Goal: Information Seeking & Learning: Learn about a topic

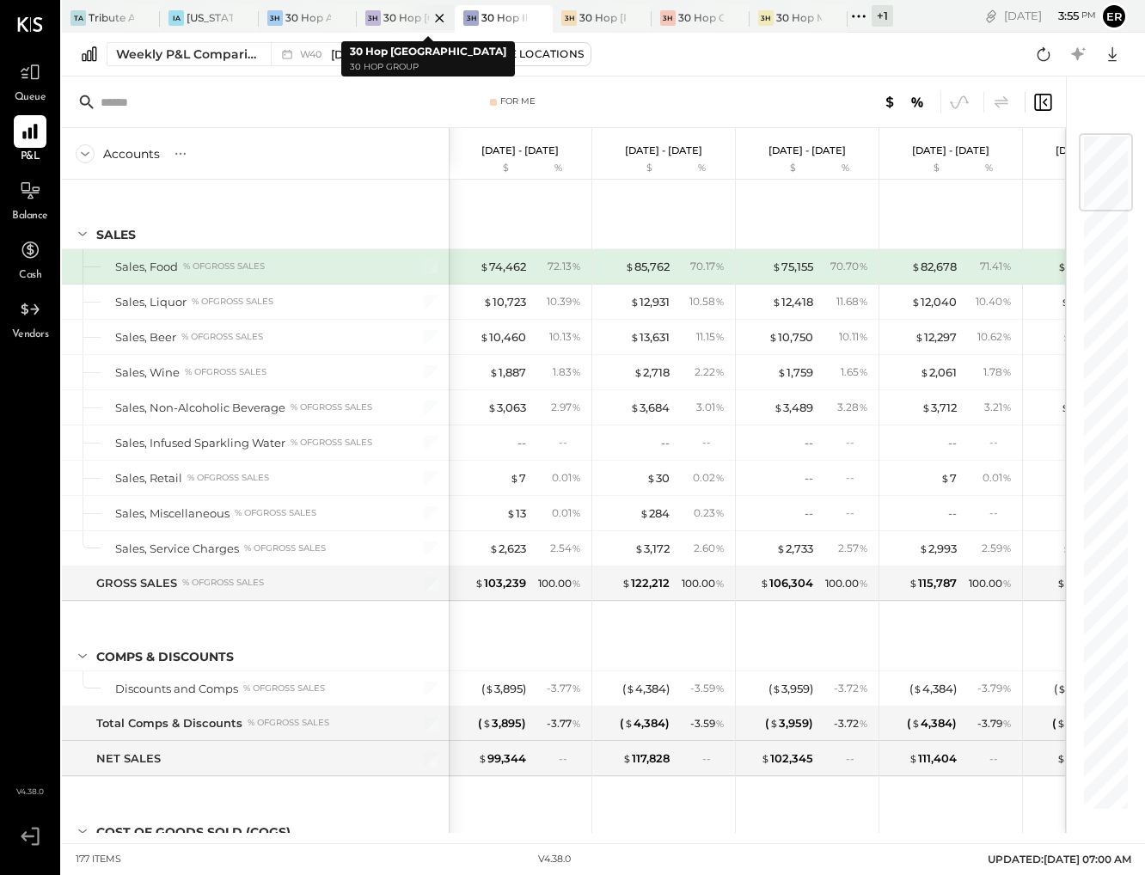
click at [413, 18] on div at bounding box center [425, 17] width 60 height 25
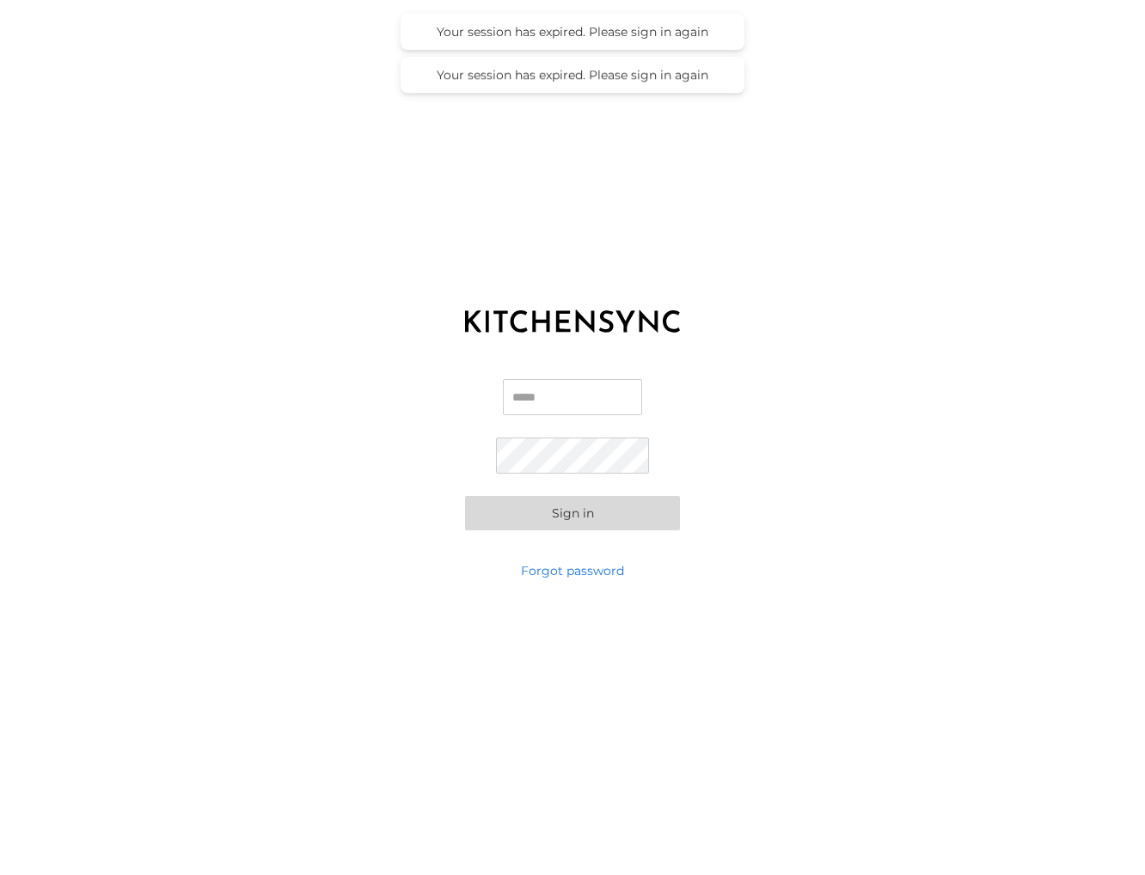
click at [543, 391] on input "Email" at bounding box center [572, 397] width 139 height 36
type input "**********"
click at [598, 511] on button "Sign in" at bounding box center [572, 513] width 215 height 34
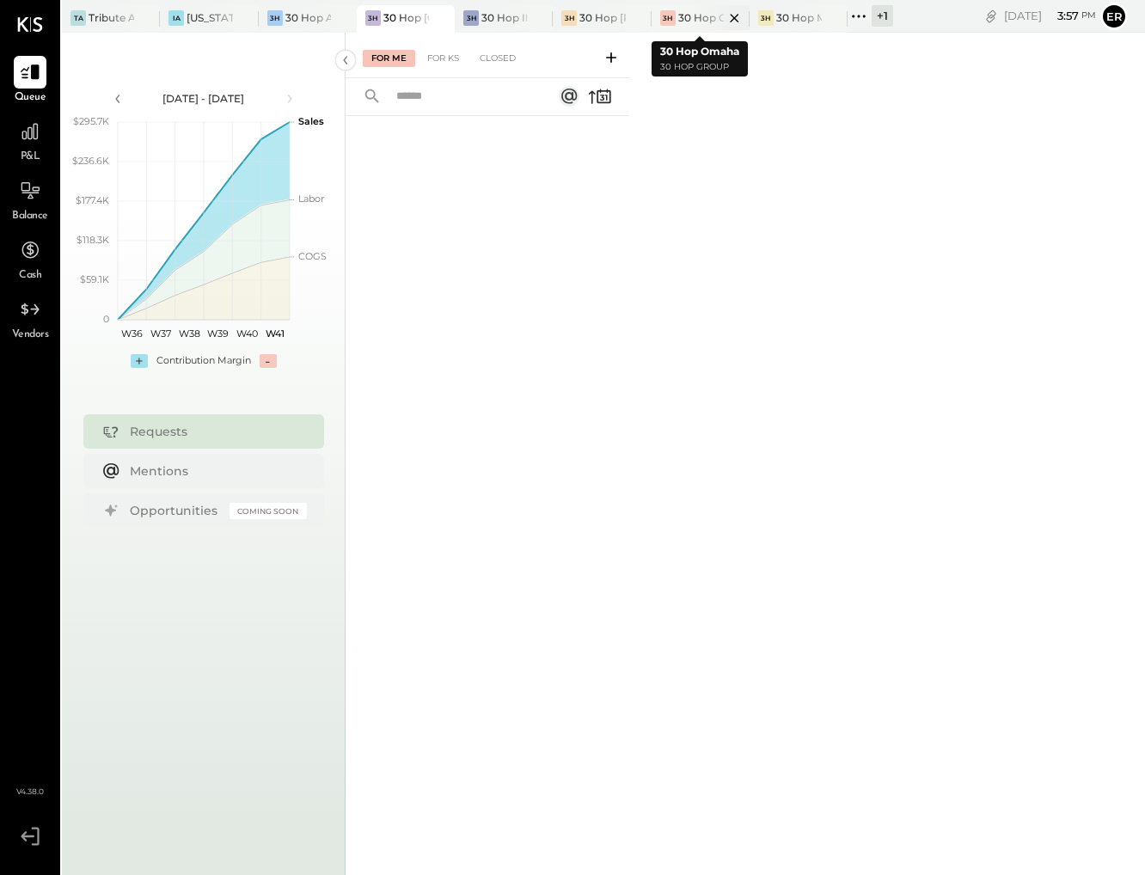
click at [683, 13] on div "30 Hop Omaha" at bounding box center [701, 17] width 46 height 15
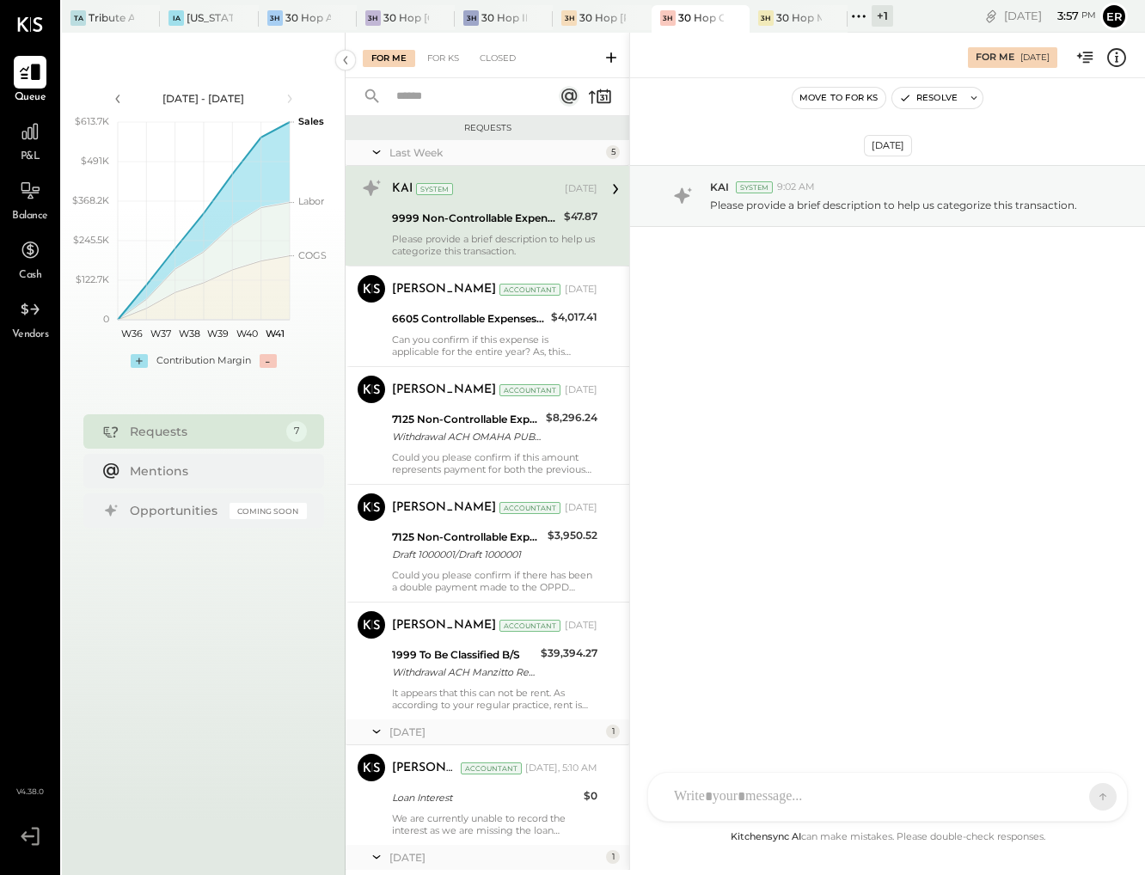
click at [32, 62] on icon at bounding box center [30, 72] width 22 height 22
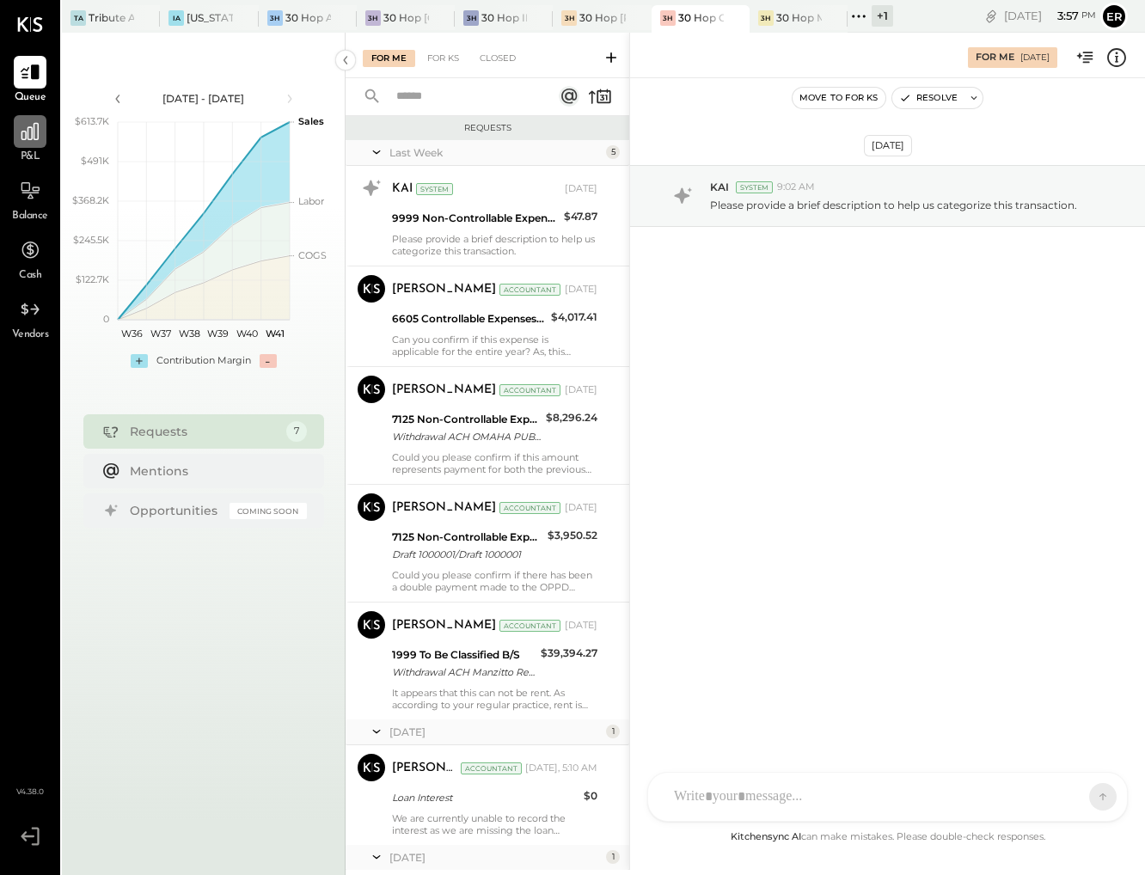
click at [27, 140] on icon at bounding box center [30, 131] width 22 height 22
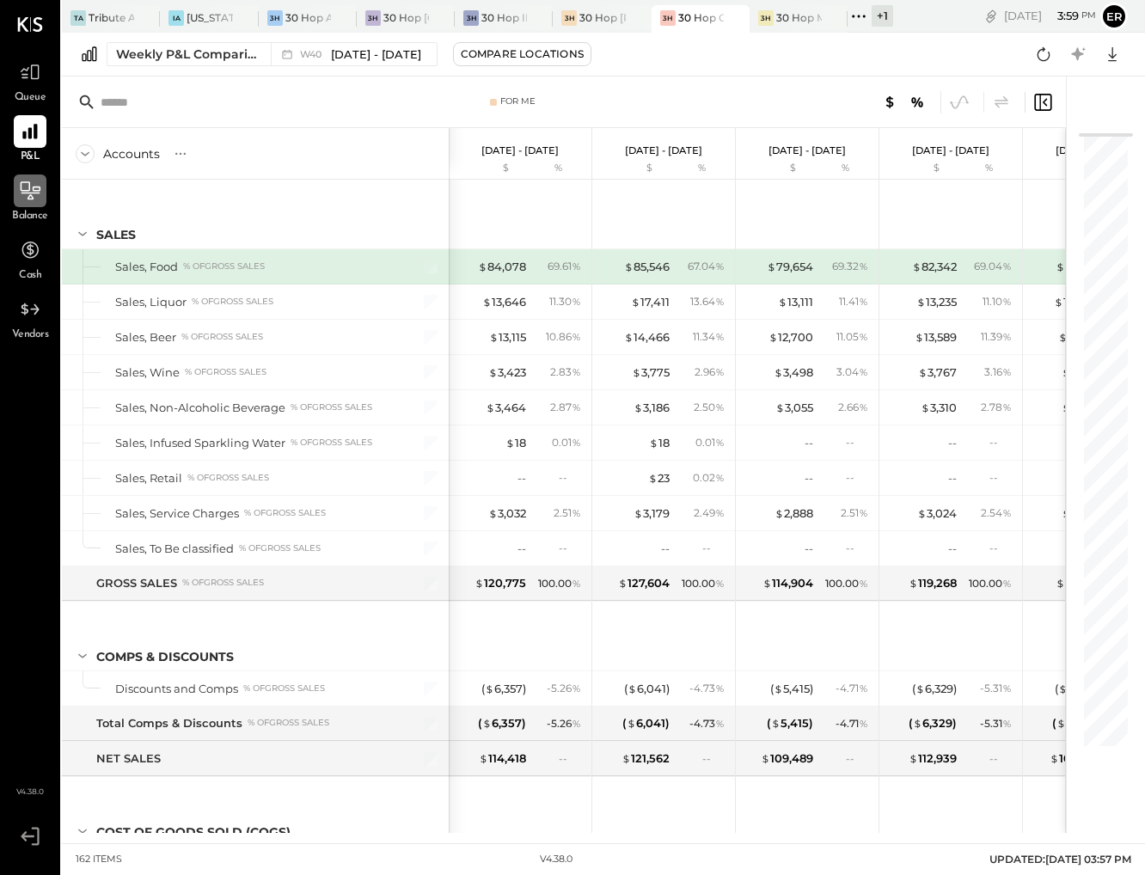
click at [39, 186] on icon at bounding box center [31, 190] width 20 height 18
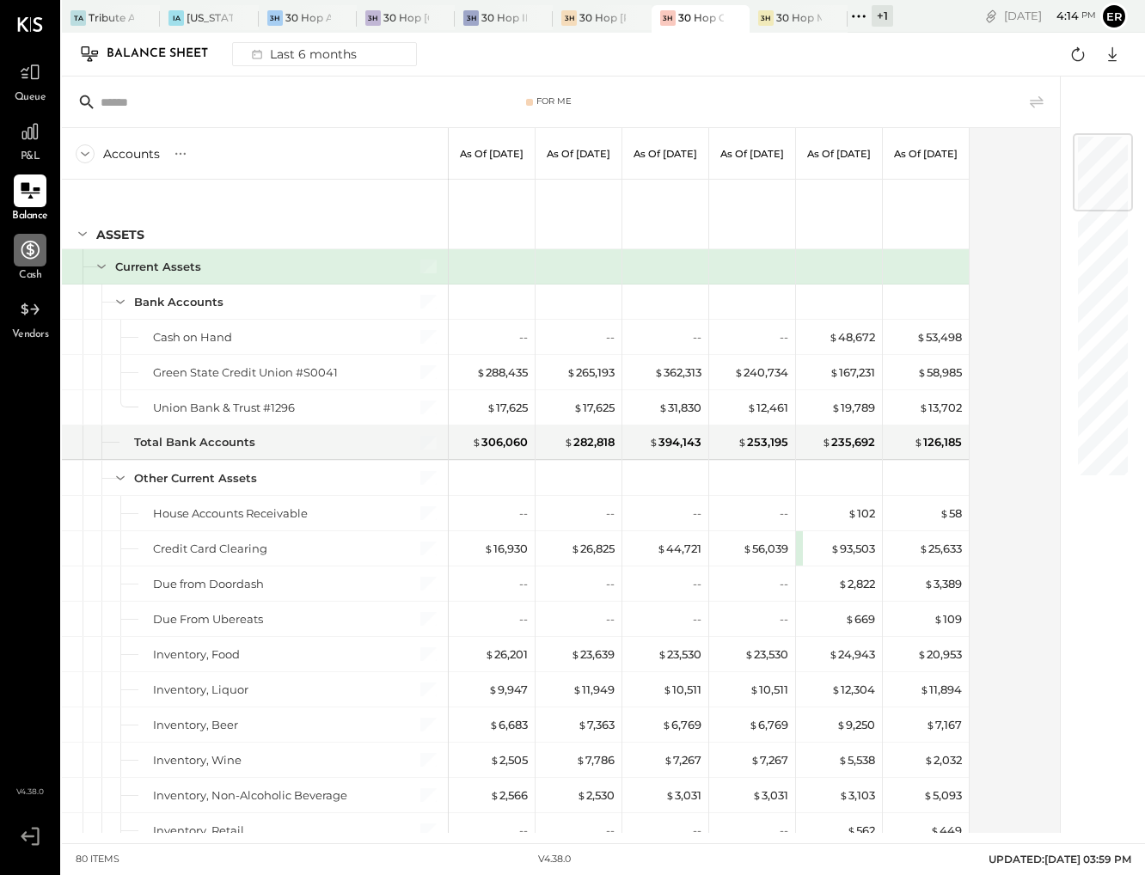
click at [21, 252] on icon at bounding box center [30, 250] width 22 height 22
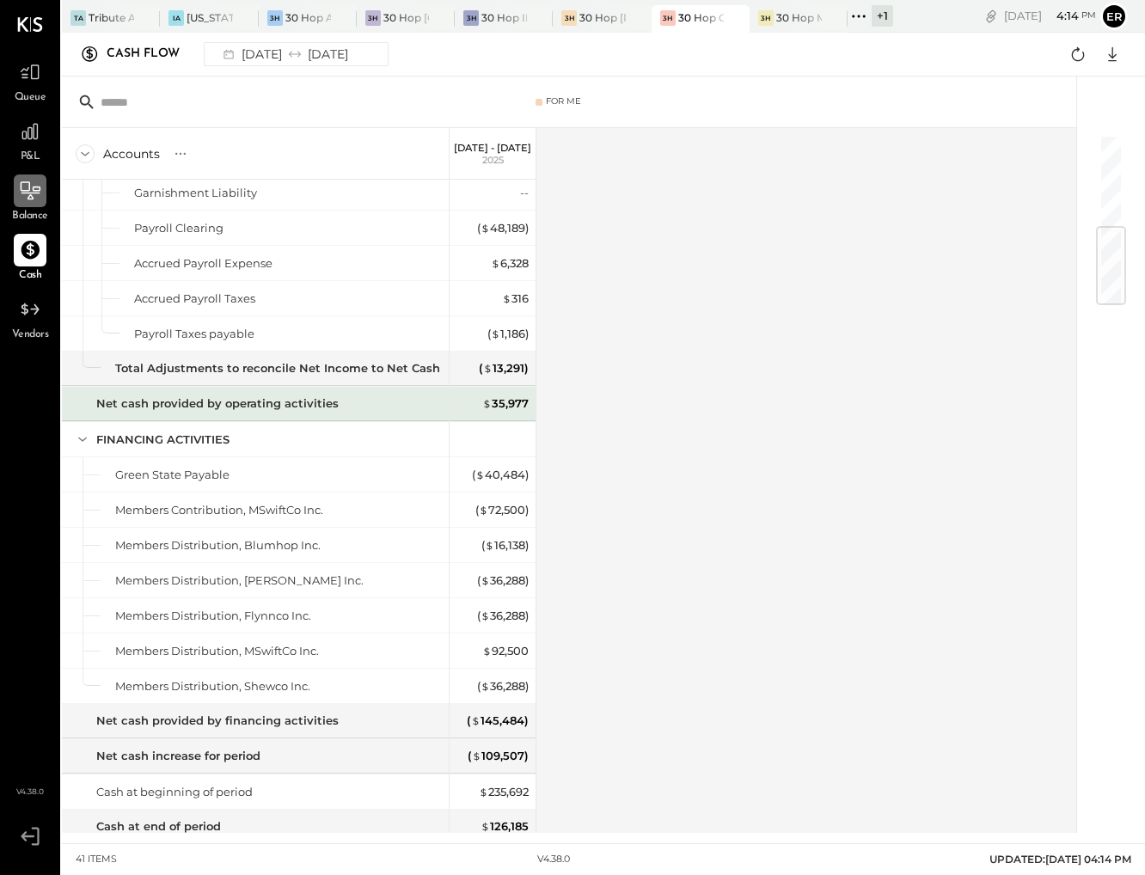
scroll to position [764, 0]
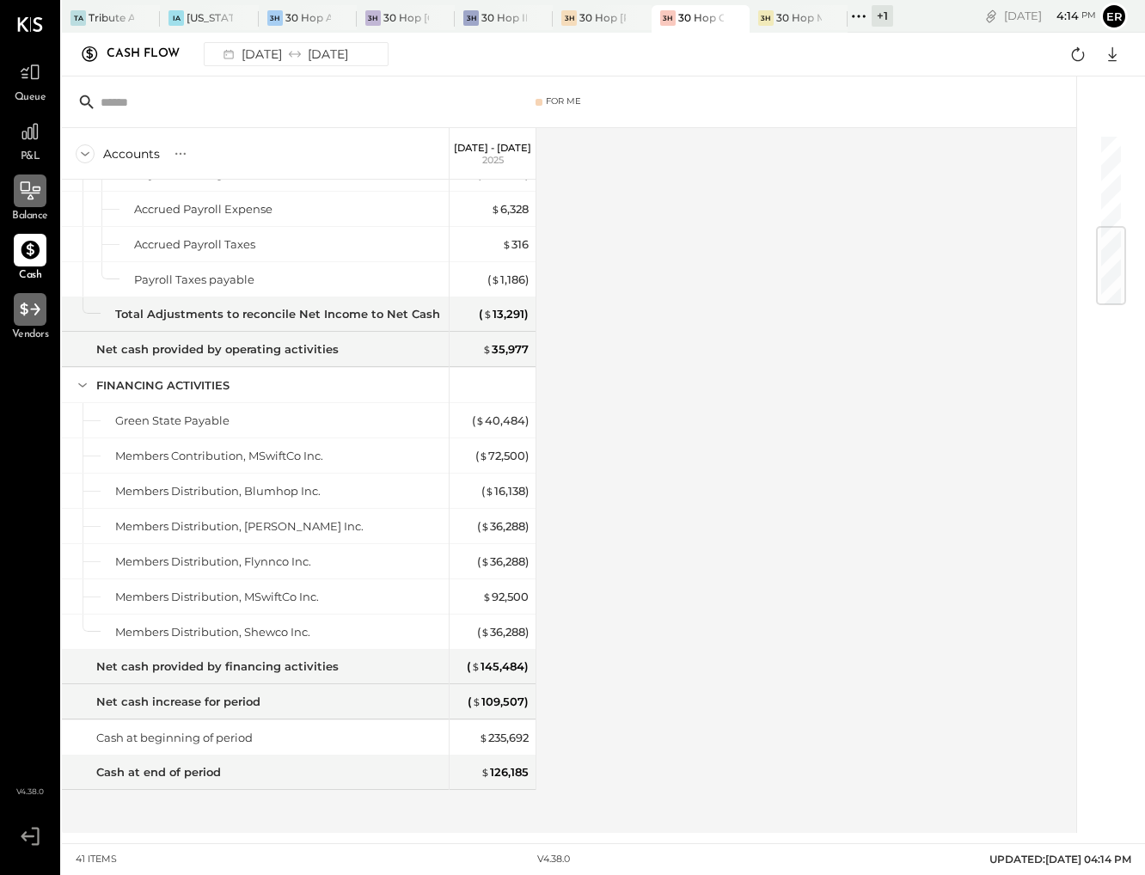
click at [32, 309] on icon at bounding box center [30, 309] width 20 height 13
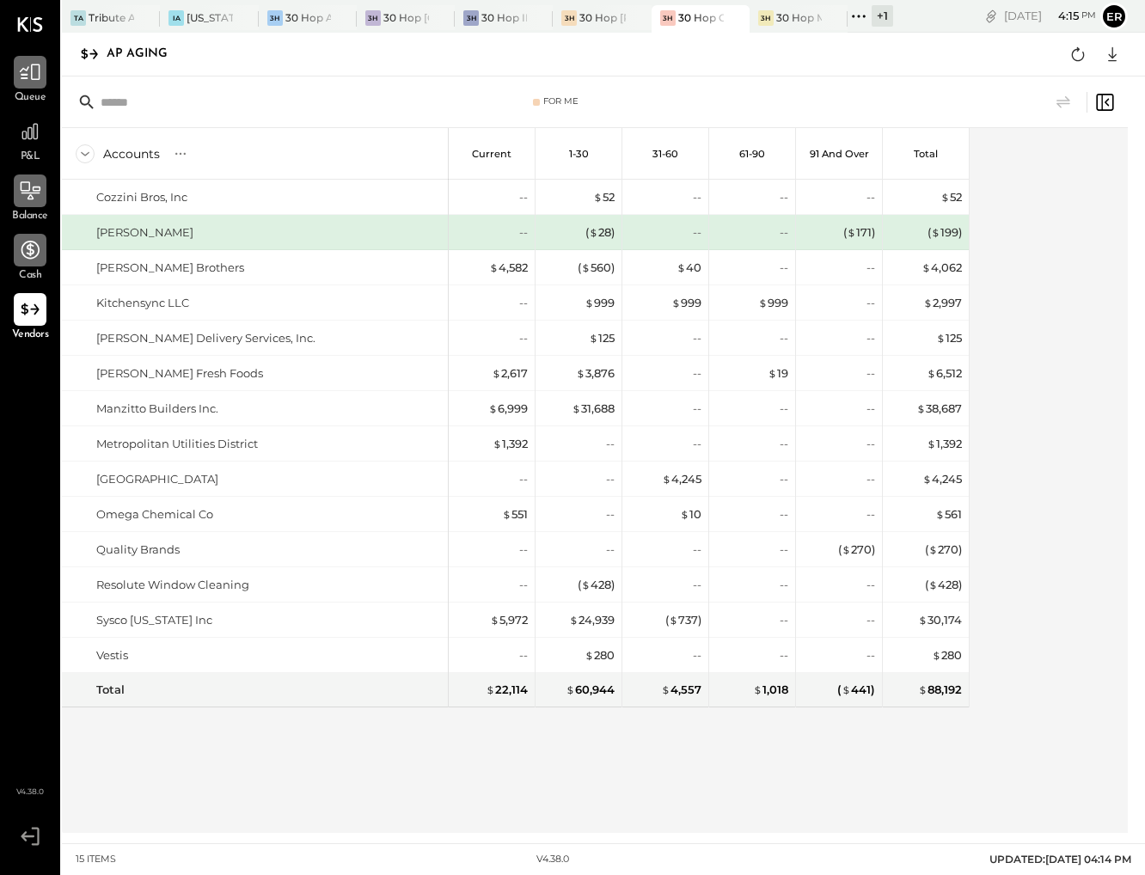
click at [37, 75] on icon at bounding box center [30, 72] width 22 height 22
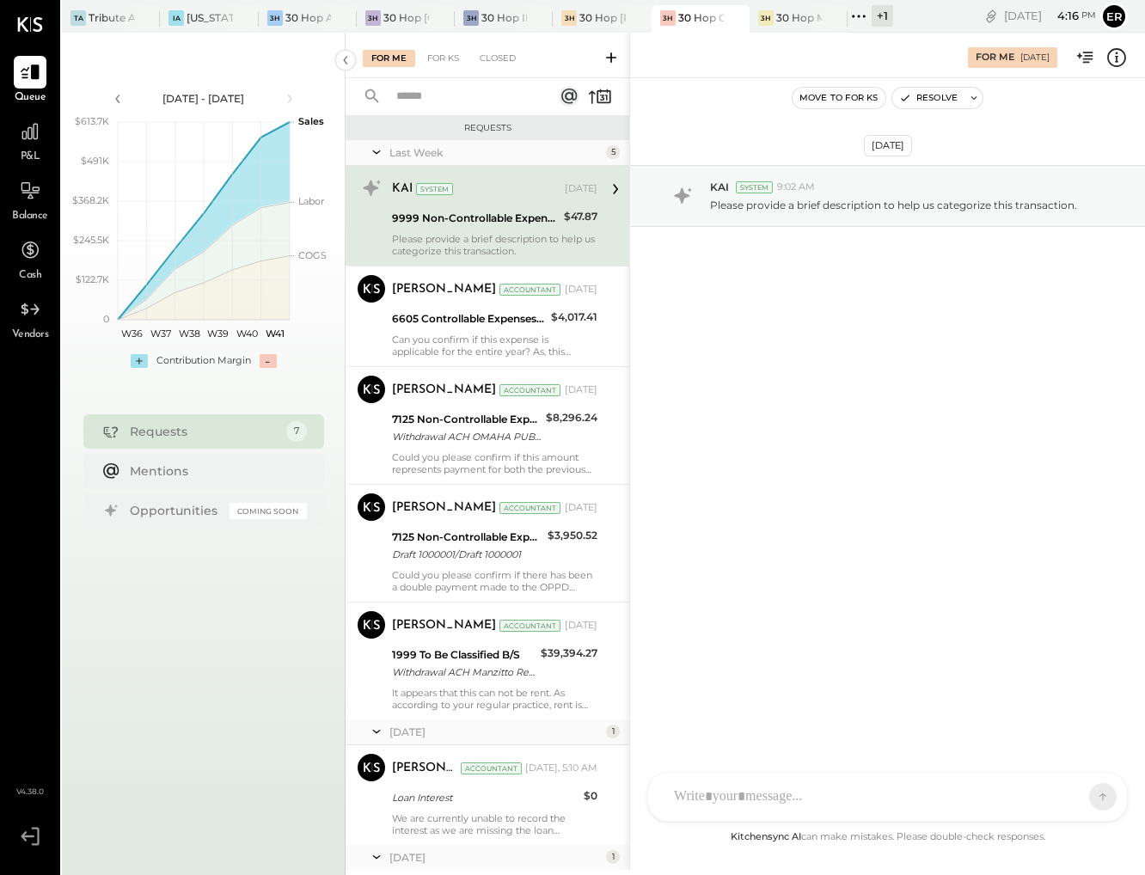
click at [482, 211] on div "9999 Non-Controllable Expenses:Other Income and Expenses:To Be Classified P&L" at bounding box center [475, 218] width 167 height 17
